Goal: Navigation & Orientation: Find specific page/section

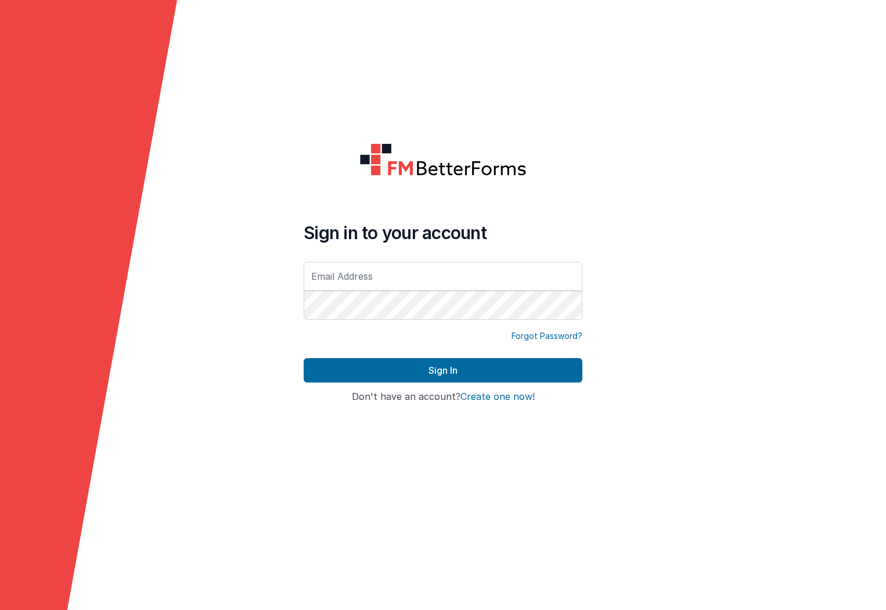
type input "[PERSON_NAME][EMAIL_ADDRESS][DOMAIN_NAME]"
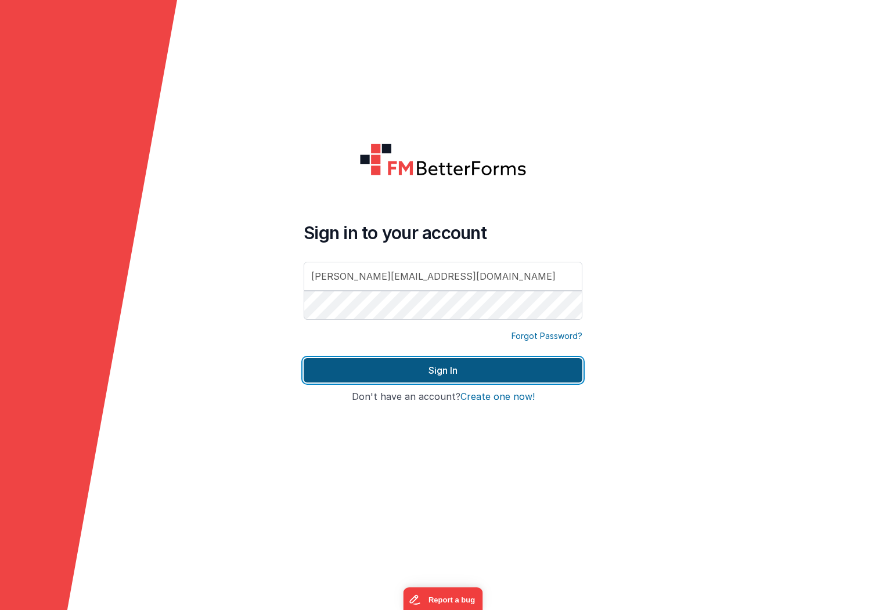
click at [472, 359] on button "Sign In" at bounding box center [443, 370] width 279 height 24
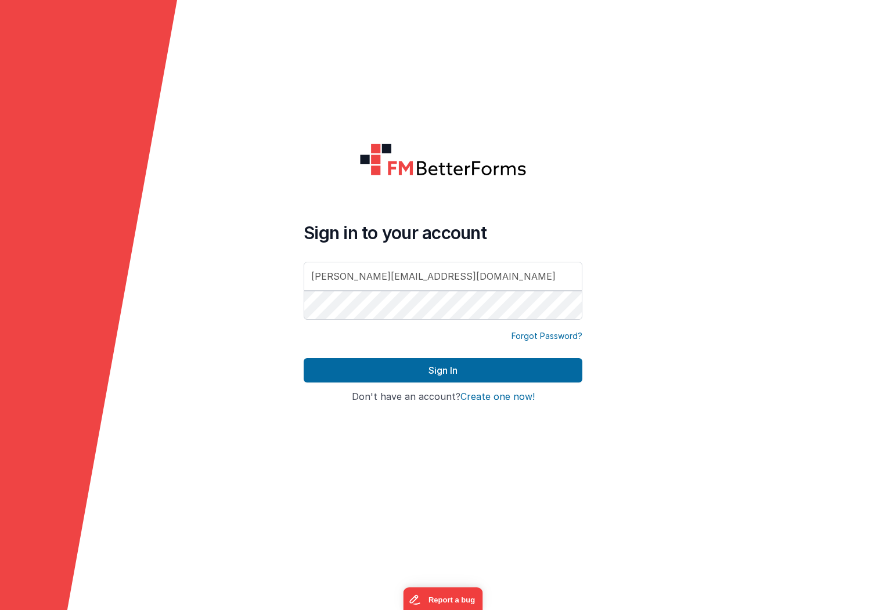
click at [426, 478] on form "Sign in to your account [PERSON_NAME][EMAIL_ADDRESS][DOMAIN_NAME] Forgot Passwo…" at bounding box center [443, 305] width 886 height 610
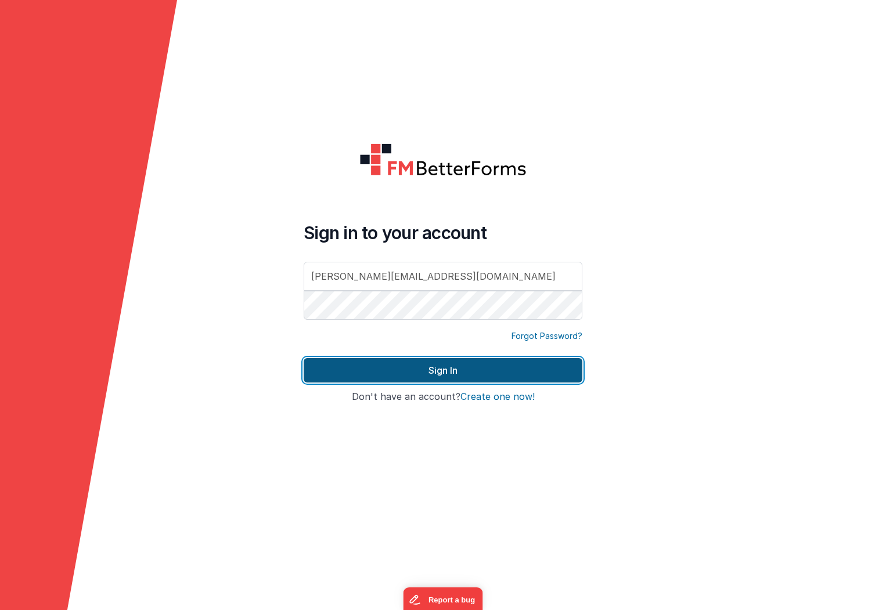
click at [440, 370] on button "Sign In" at bounding box center [443, 370] width 279 height 24
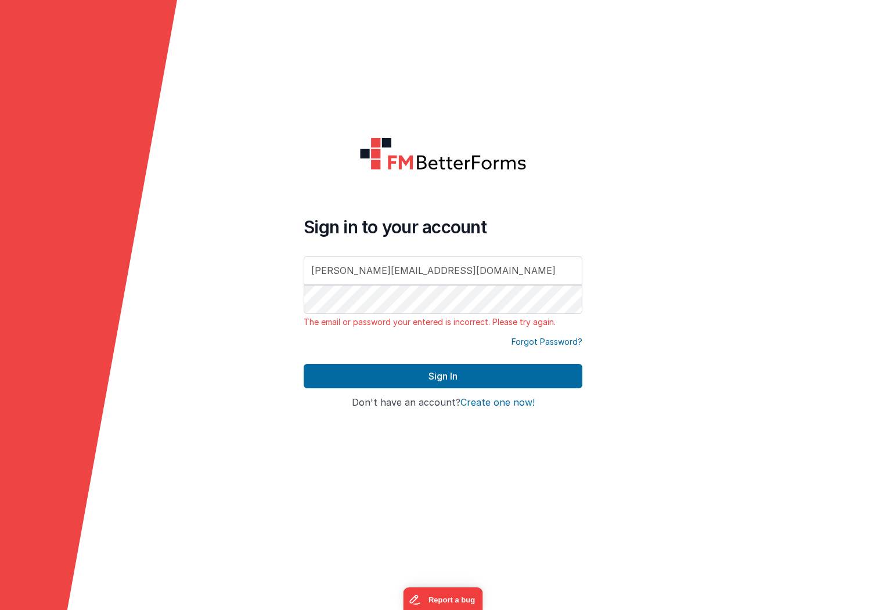
click at [304, 328] on div at bounding box center [304, 328] width 0 height 0
click at [558, 213] on div "Sign in to your account [PERSON_NAME][EMAIL_ADDRESS][DOMAIN_NAME] The email or …" at bounding box center [442, 305] width 297 height 355
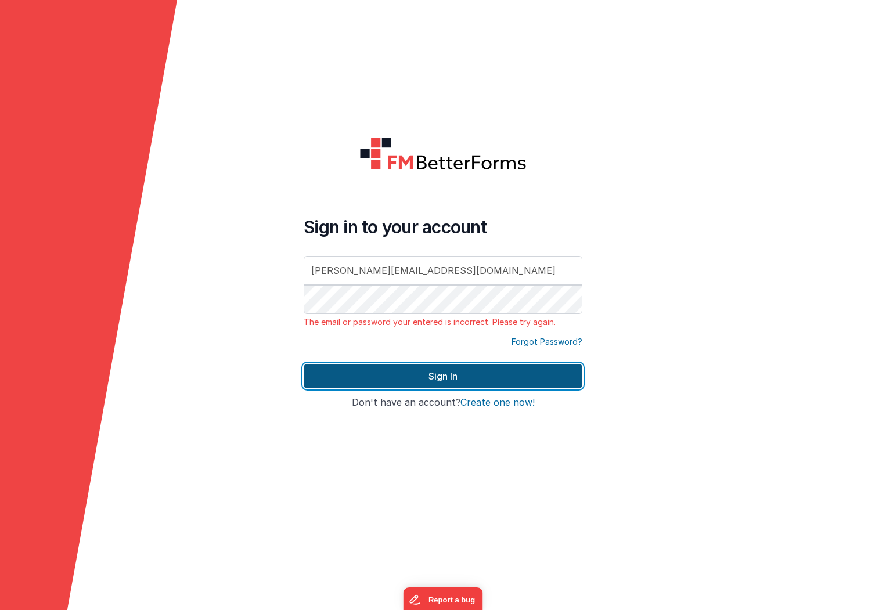
click at [460, 378] on button "Sign In" at bounding box center [443, 376] width 279 height 24
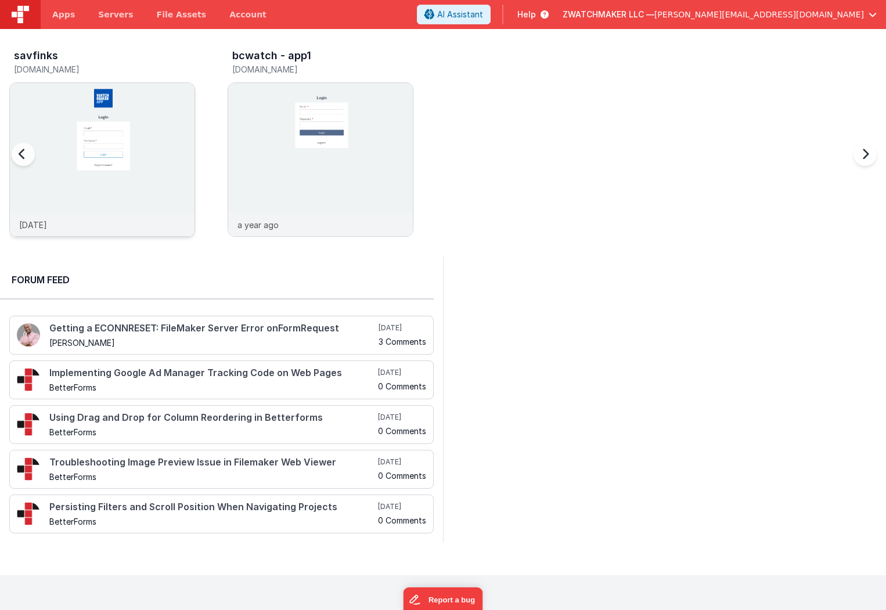
click at [135, 175] on img at bounding box center [102, 175] width 185 height 185
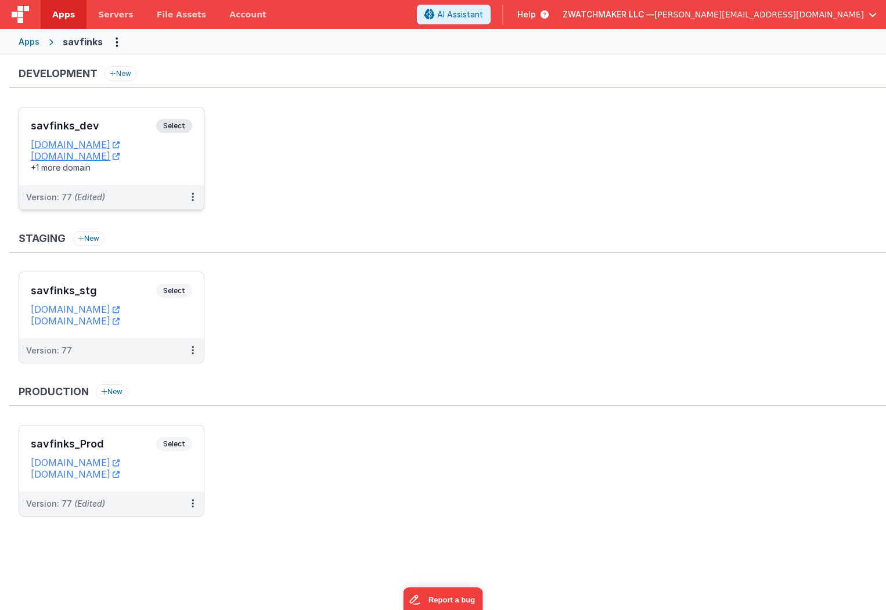
click at [178, 176] on div "savfinks_dev Select URLs savfinksdev.fmbetterforms.com dev.savfinks.com +1 more…" at bounding box center [111, 146] width 185 height 78
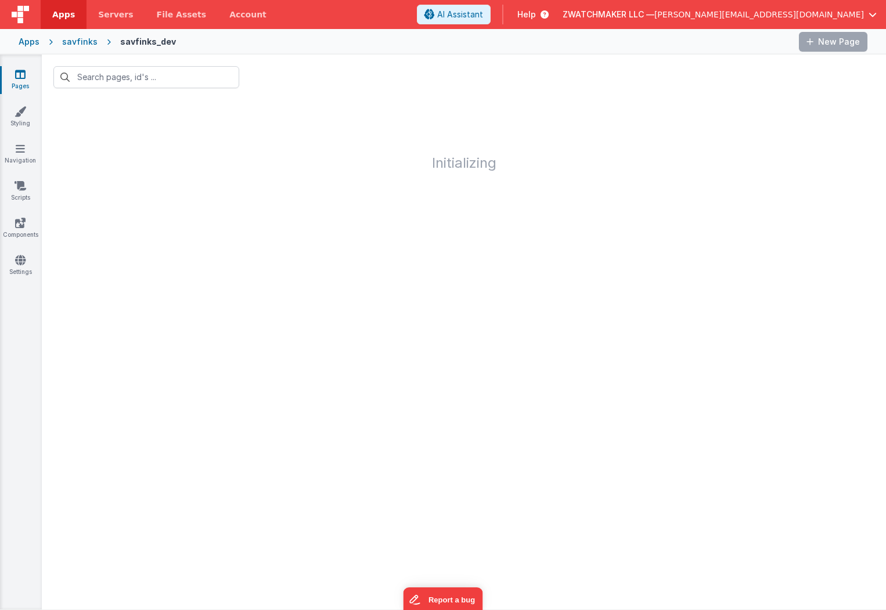
click at [82, 42] on div "savfinks" at bounding box center [79, 42] width 35 height 12
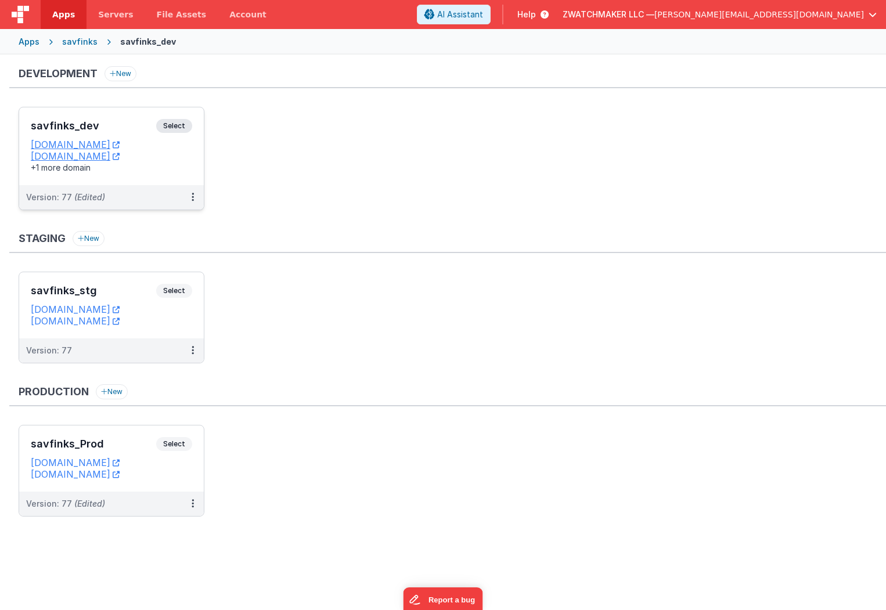
click at [150, 175] on div "savfinks_dev Select URLs savfinksdev.fmbetterforms.com dev.savfinks.com +1 more…" at bounding box center [111, 146] width 185 height 78
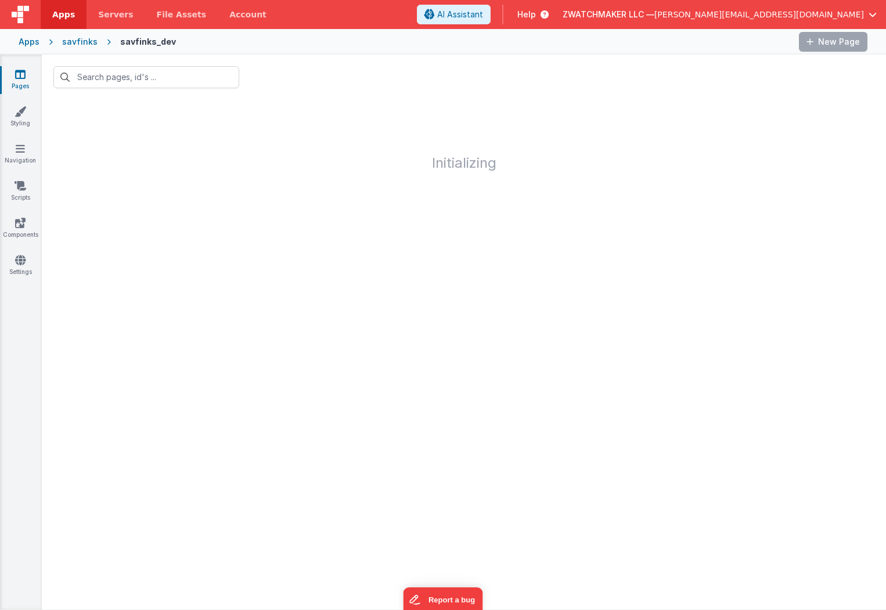
click at [84, 45] on div "savfinks" at bounding box center [79, 42] width 35 height 12
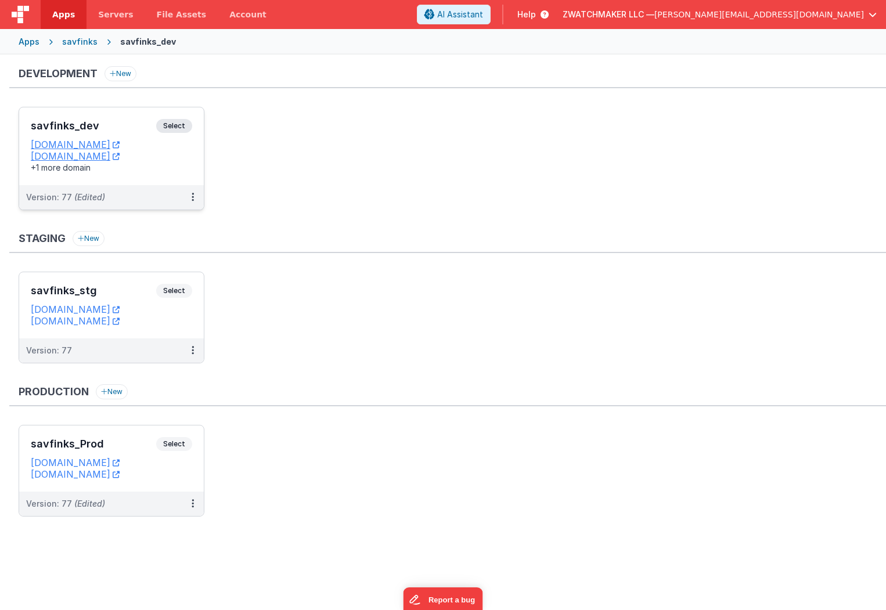
click at [150, 179] on div "savfinks_dev Select URLs savfinksdev.fmbetterforms.com dev.savfinks.com +1 more…" at bounding box center [111, 146] width 185 height 78
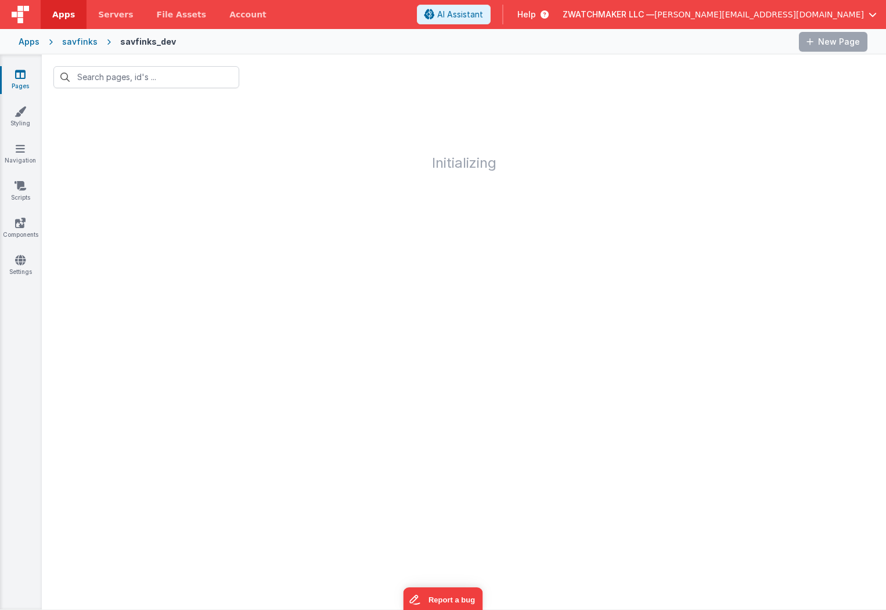
click at [74, 41] on div "savfinks" at bounding box center [79, 42] width 35 height 12
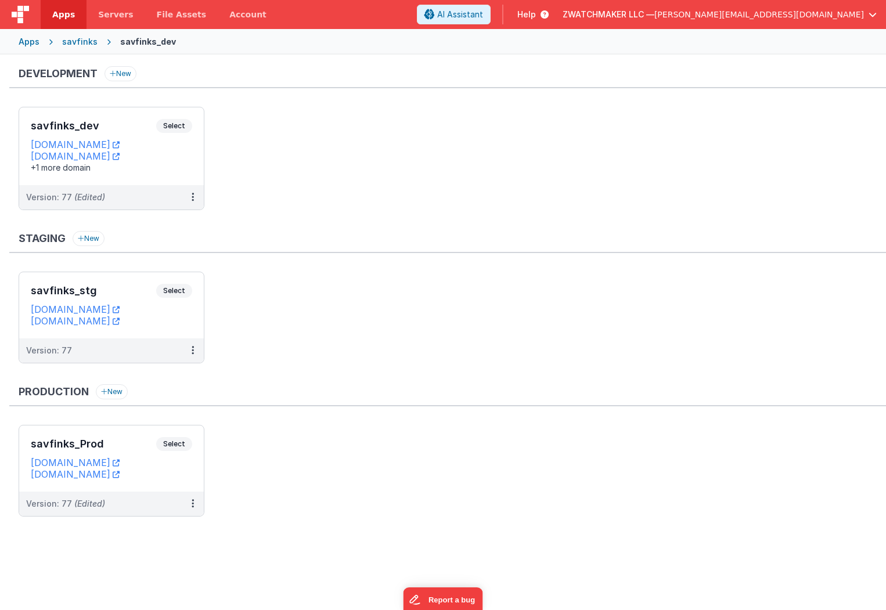
click at [225, 180] on ul "savfinks_dev Select URLs savfinksdev.fmbetterforms.com dev.savfinks.com +1 more…" at bounding box center [452, 164] width 867 height 115
click at [179, 173] on div "+1 more domain" at bounding box center [111, 168] width 161 height 12
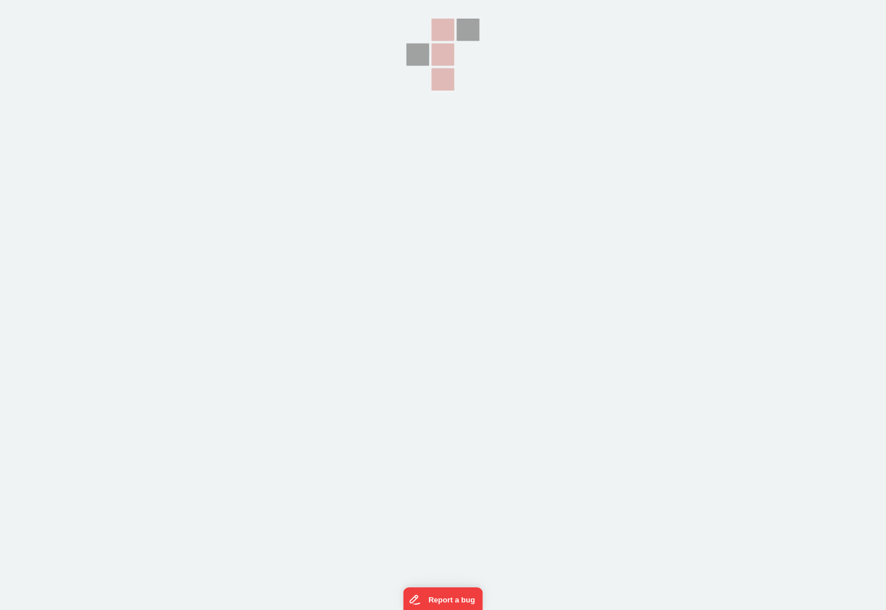
click at [208, 112] on section at bounding box center [443, 152] width 886 height 305
click at [210, 343] on div at bounding box center [443, 305] width 886 height 610
